Goal: Communication & Community: Connect with others

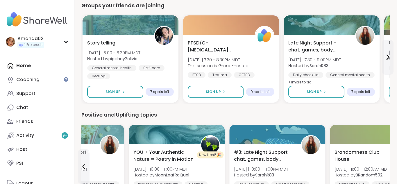
scroll to position [400, 0]
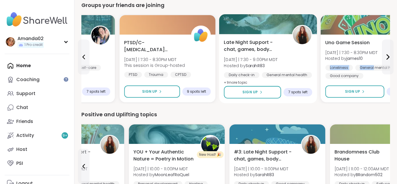
click at [285, 58] on div "Late Night Support - chat, games, body double [DATE] | 7:30 - 9:00PM MDT Hosted…" at bounding box center [268, 62] width 88 height 47
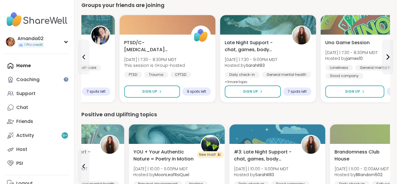
click at [273, 62] on h3 "Late Night Support - chat, games, body double" at bounding box center [319, 68] width 148 height 21
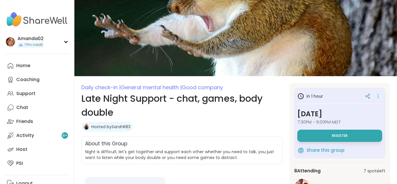
click at [278, 61] on img at bounding box center [235, 38] width 323 height 76
click at [283, 46] on img at bounding box center [235, 38] width 323 height 76
click at [392, 12] on img at bounding box center [235, 38] width 323 height 76
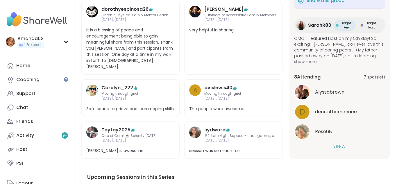
scroll to position [187, 0]
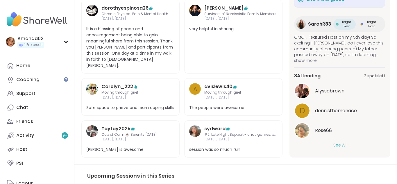
click at [342, 142] on button "See All" at bounding box center [339, 145] width 13 height 6
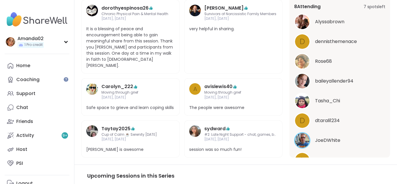
scroll to position [149, 0]
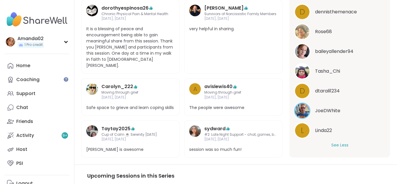
click at [366, 132] on div "L Linda22" at bounding box center [339, 130] width 91 height 16
